Goal: Transaction & Acquisition: Purchase product/service

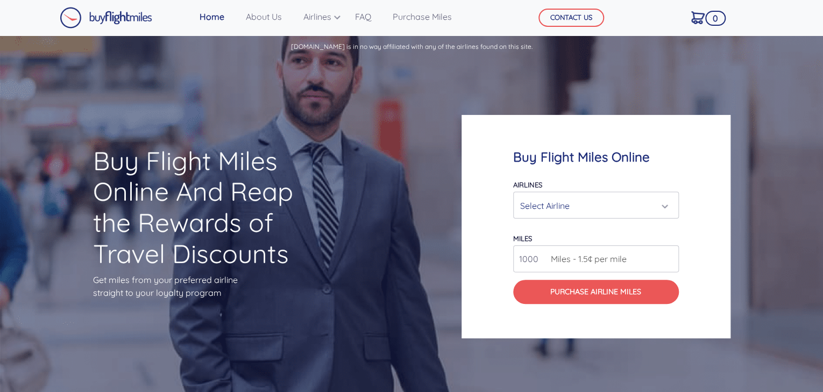
click at [636, 205] on div "Select Airline" at bounding box center [592, 206] width 145 height 20
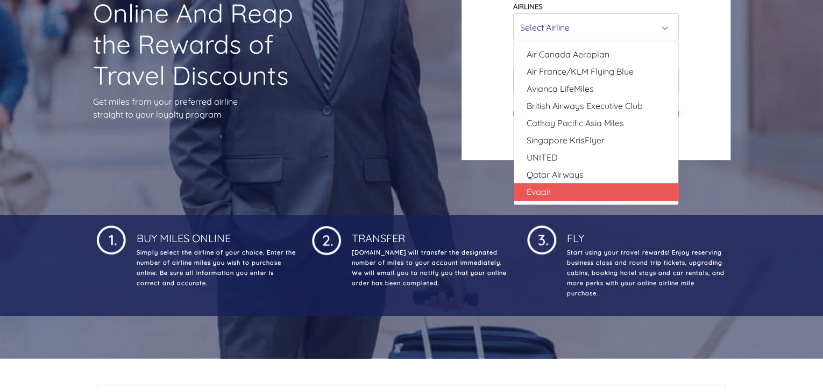
scroll to position [161, 0]
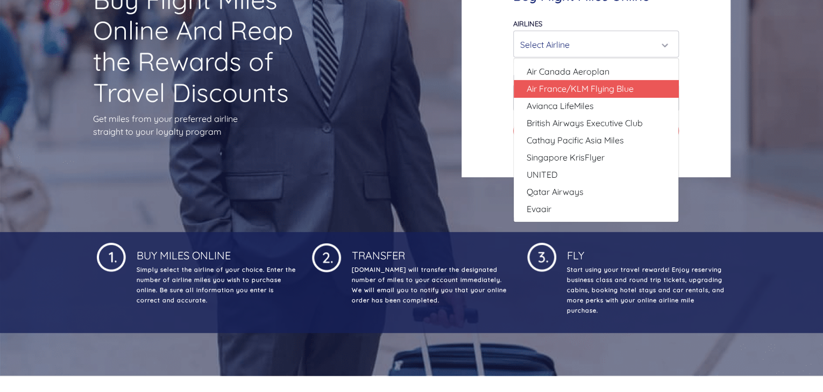
click at [564, 91] on span "Air France/KLM Flying Blue" at bounding box center [579, 88] width 107 height 13
select select "Air France/KLM Flying Blue"
type input "49000"
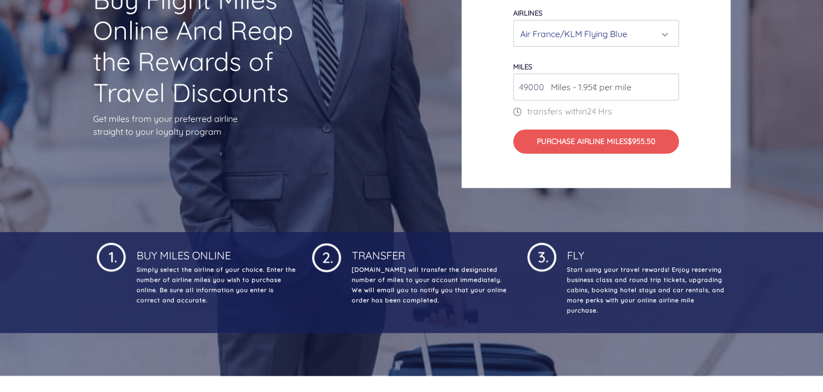
click at [567, 87] on span "Miles - 1.95¢ per mile" at bounding box center [588, 87] width 86 height 13
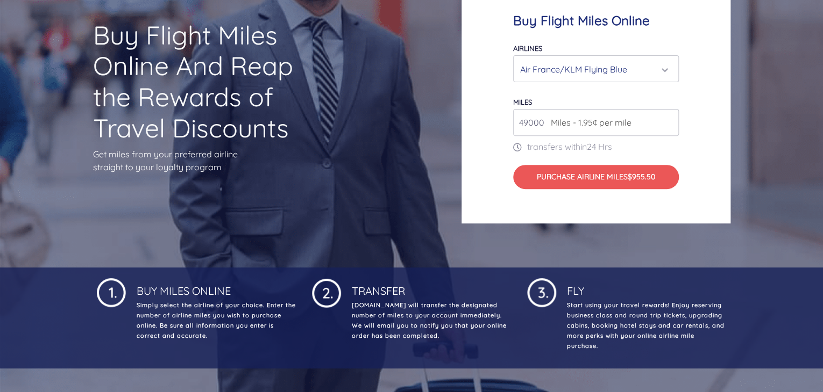
scroll to position [108, 0]
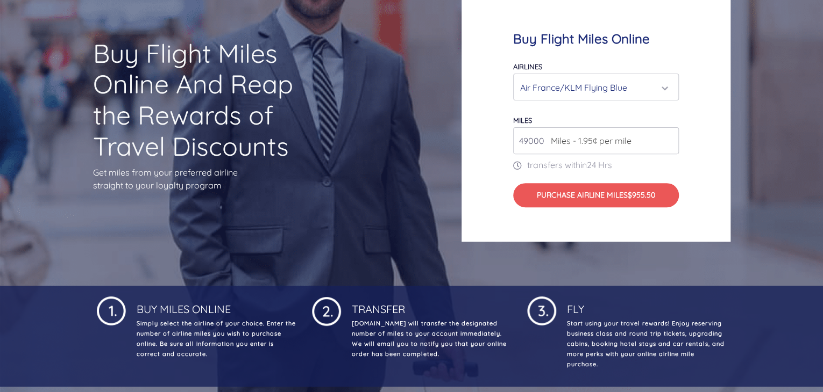
click at [577, 83] on div "Air France/KLM Flying Blue" at bounding box center [592, 87] width 145 height 20
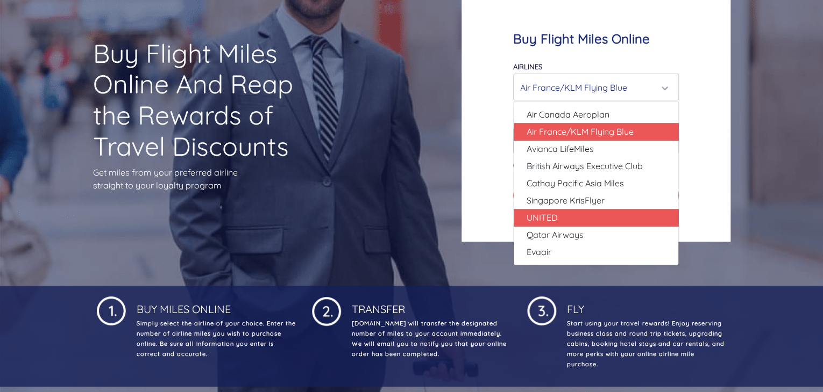
click at [573, 220] on link "UNITED" at bounding box center [595, 217] width 165 height 17
select select "UNITED"
type input "80000"
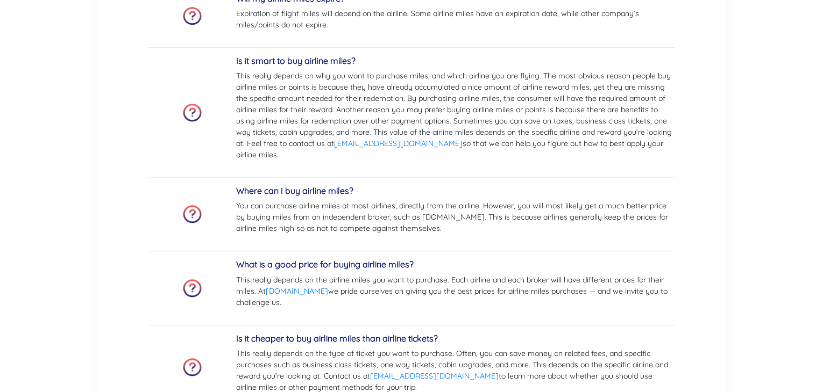
scroll to position [2419, 0]
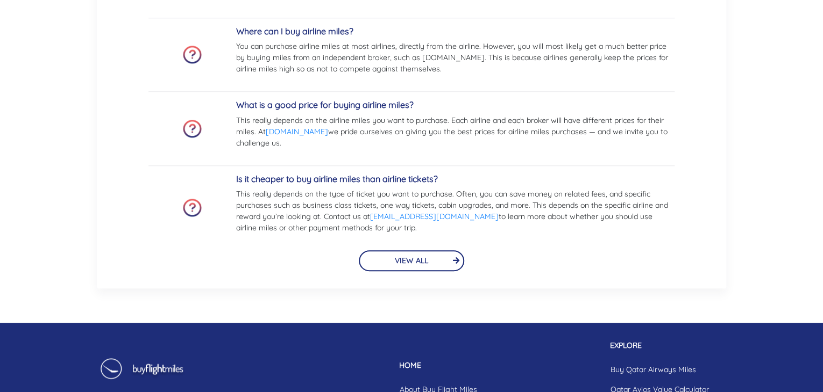
click at [445, 135] on p "This really depends on the airline miles you want to purchase. Each airline and…" at bounding box center [455, 132] width 438 height 34
